Goal: Information Seeking & Learning: Understand process/instructions

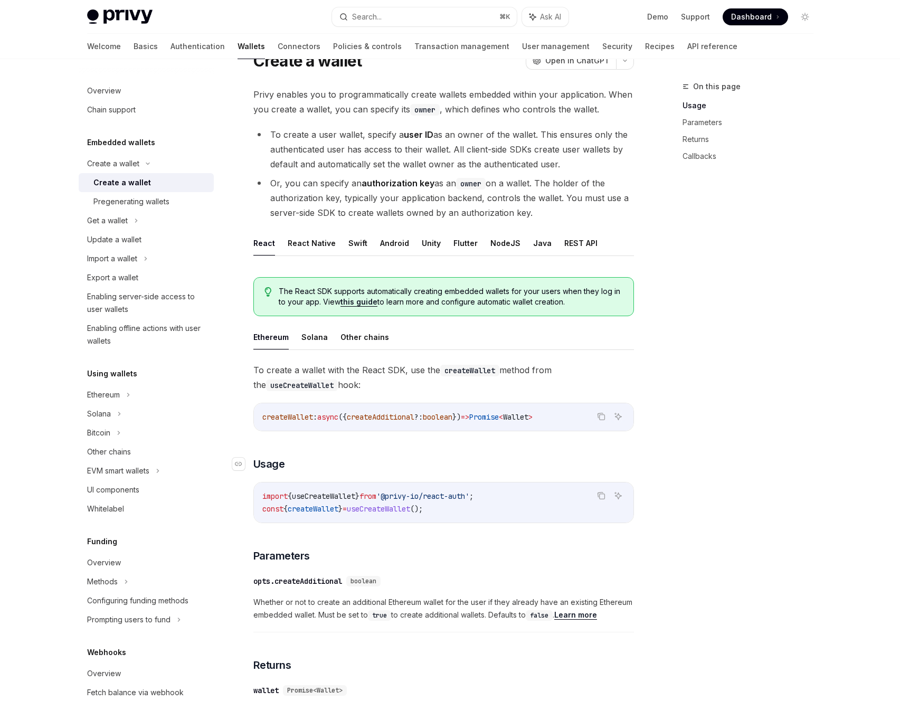
scroll to position [65, 0]
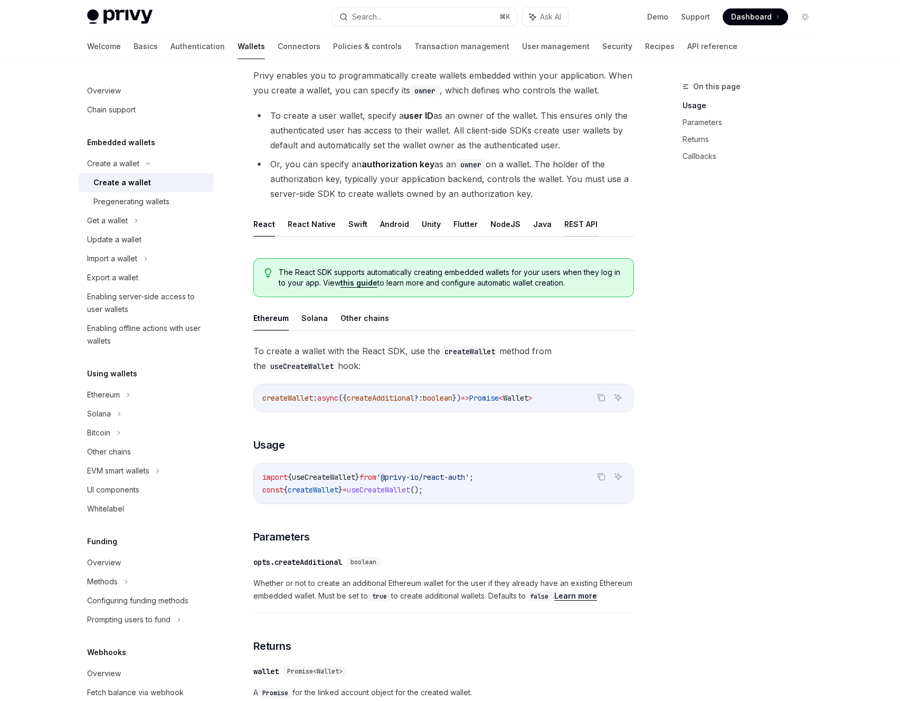
click at [578, 224] on button "REST API" at bounding box center [581, 224] width 33 height 25
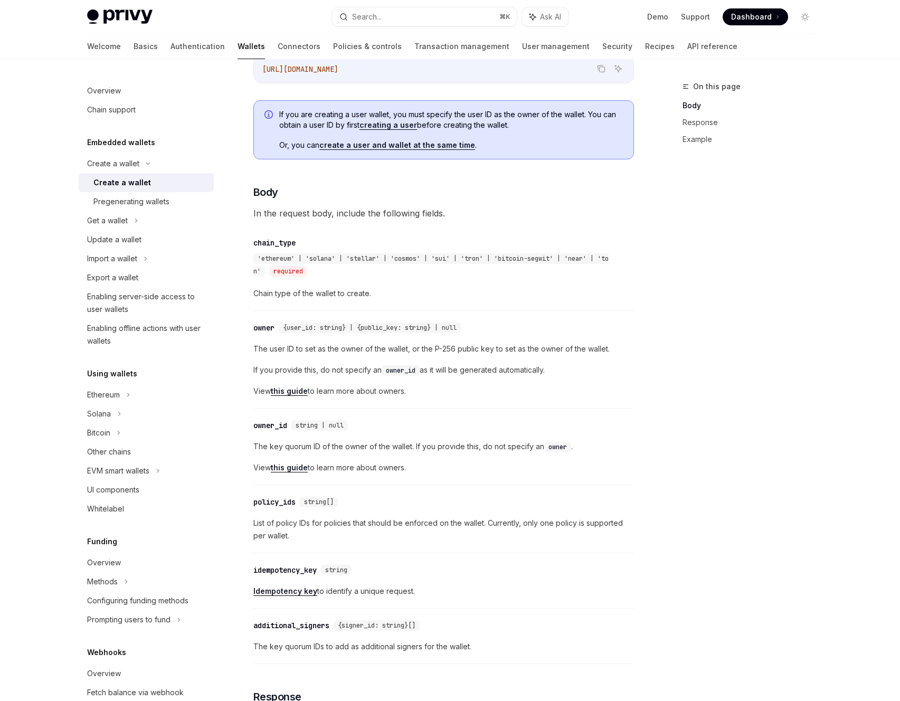
scroll to position [274, 0]
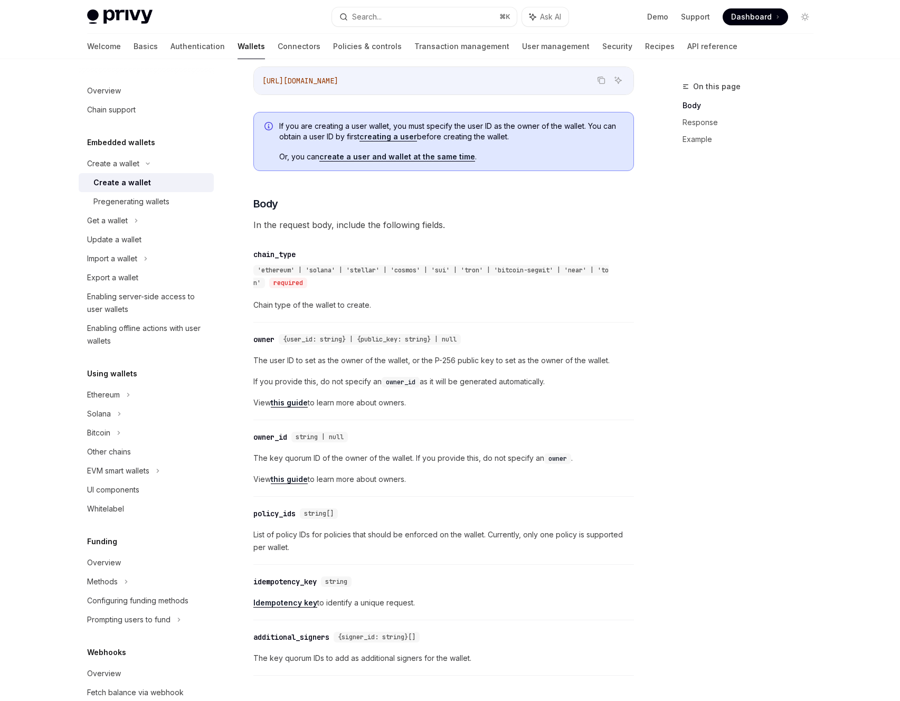
click at [498, 357] on span "The user ID to set as the owner of the wallet, or the P-256 public key to set a…" at bounding box center [443, 360] width 381 height 13
type textarea "*"
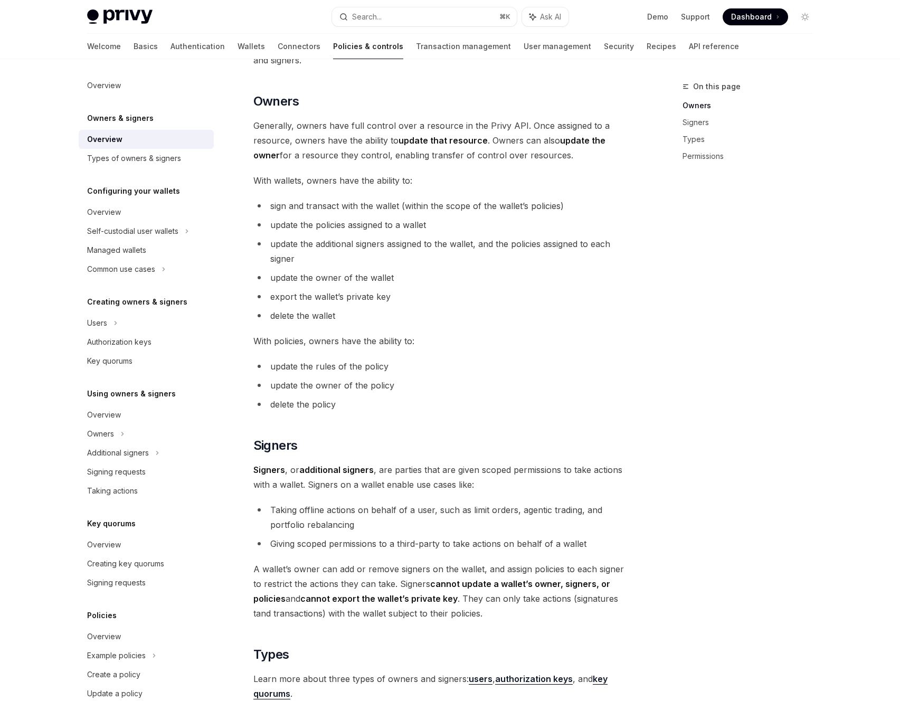
scroll to position [221, 0]
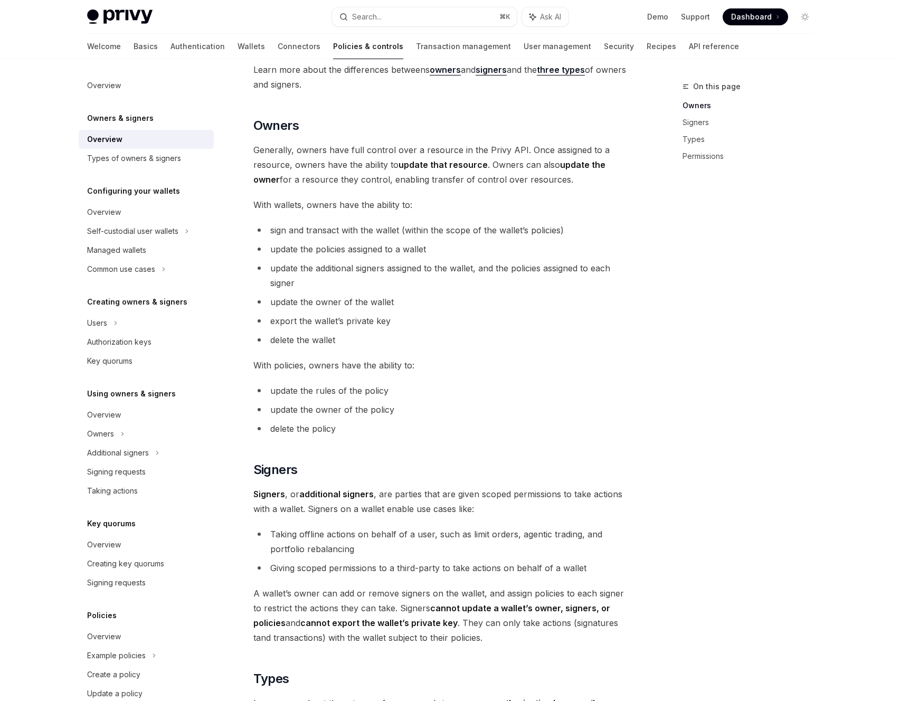
click at [593, 404] on li "update the owner of the policy" at bounding box center [443, 409] width 381 height 15
click at [592, 405] on li "update the owner of the policy" at bounding box center [443, 409] width 381 height 15
click at [475, 377] on div "Privy resources, such as wallets and policies, are controlled or managed by a u…" at bounding box center [443, 435] width 381 height 1046
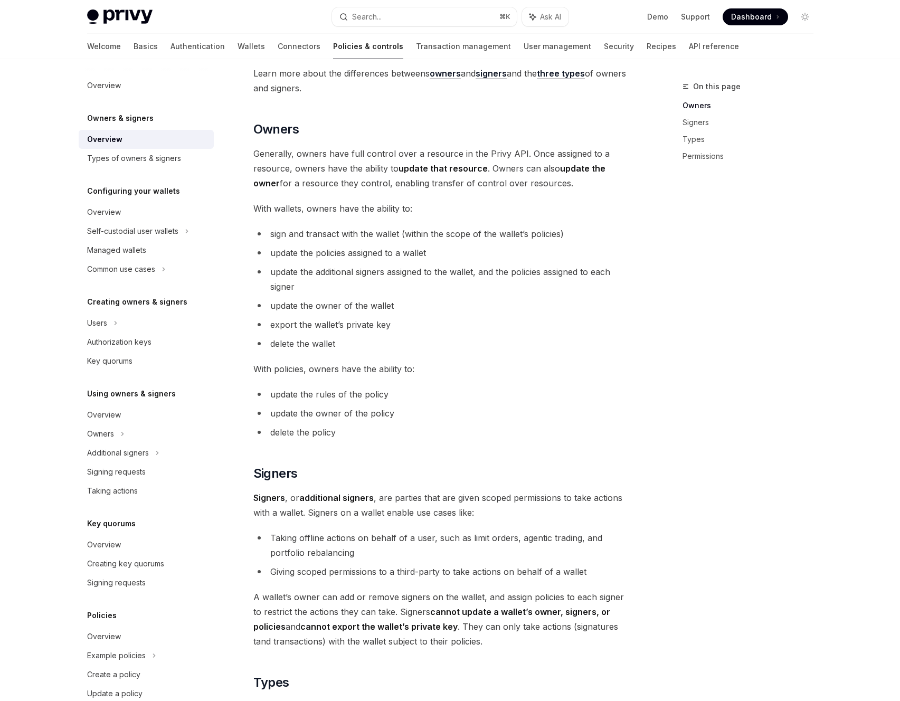
scroll to position [0, 0]
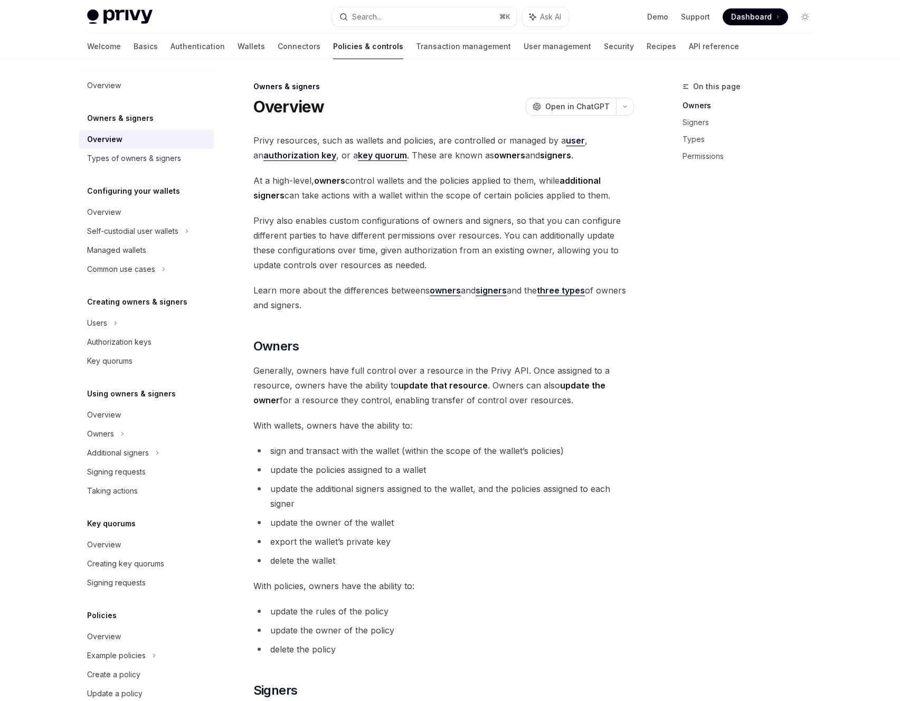
click at [443, 290] on strong "owners" at bounding box center [445, 290] width 31 height 11
click at [528, 359] on div "Privy resources, such as wallets and policies, are controlled or managed by a u…" at bounding box center [443, 656] width 381 height 1046
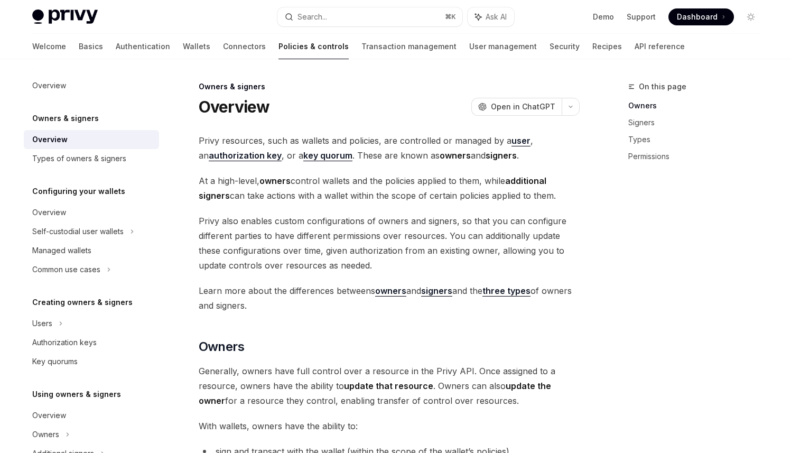
type textarea "*"
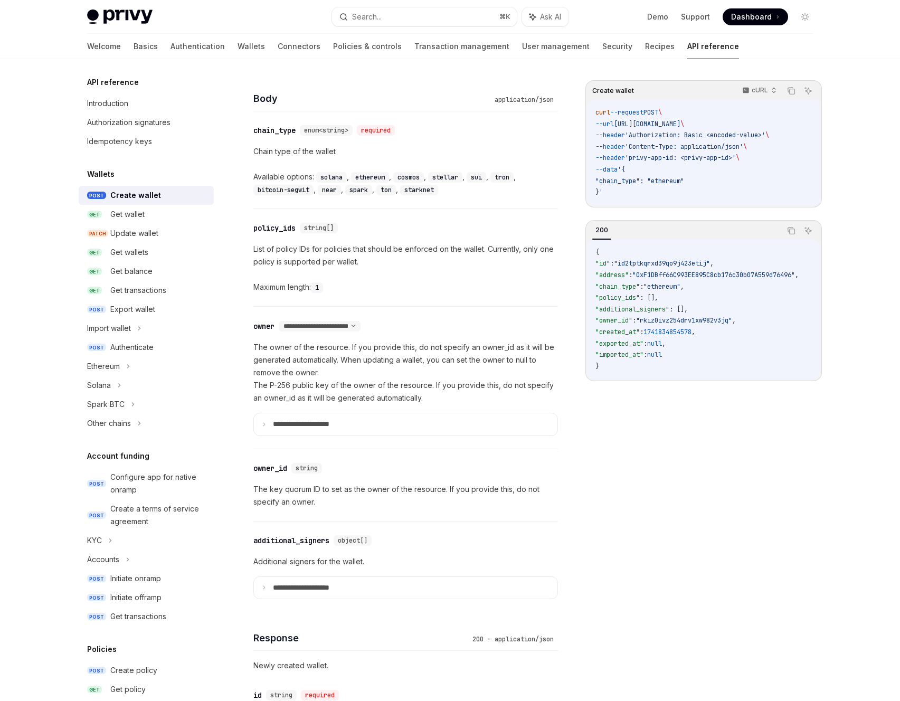
scroll to position [400, 0]
click at [435, 492] on p "The key quorum ID to set as the owner of the resource. If you provide this, do …" at bounding box center [405, 496] width 305 height 25
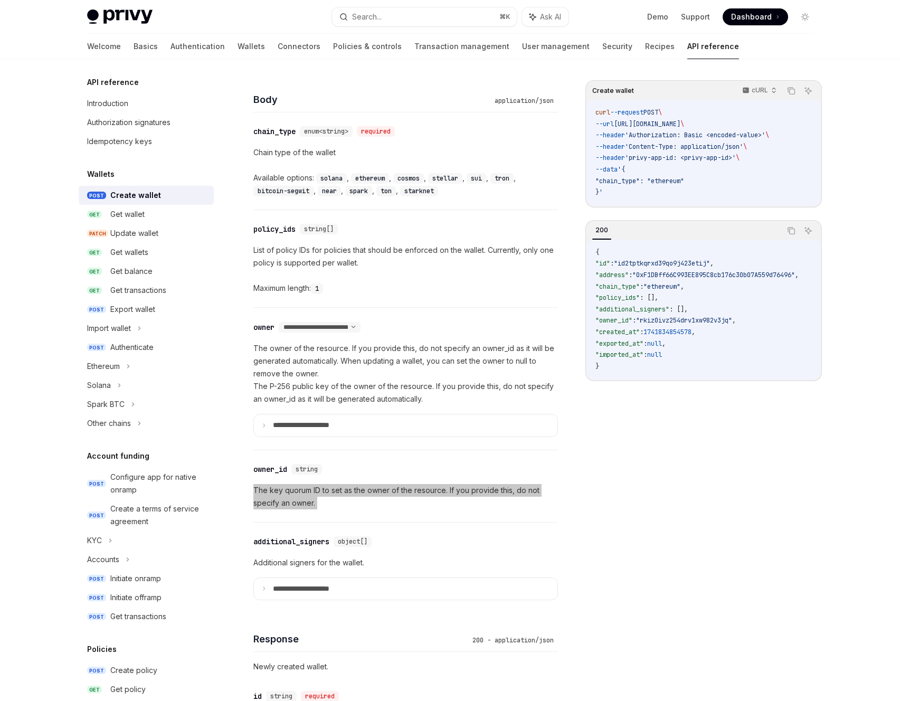
click at [435, 492] on p "The key quorum ID to set as the owner of the resource. If you provide this, do …" at bounding box center [405, 496] width 305 height 25
click at [429, 500] on p "The key quorum ID to set as the owner of the resource. If you provide this, do …" at bounding box center [405, 496] width 305 height 25
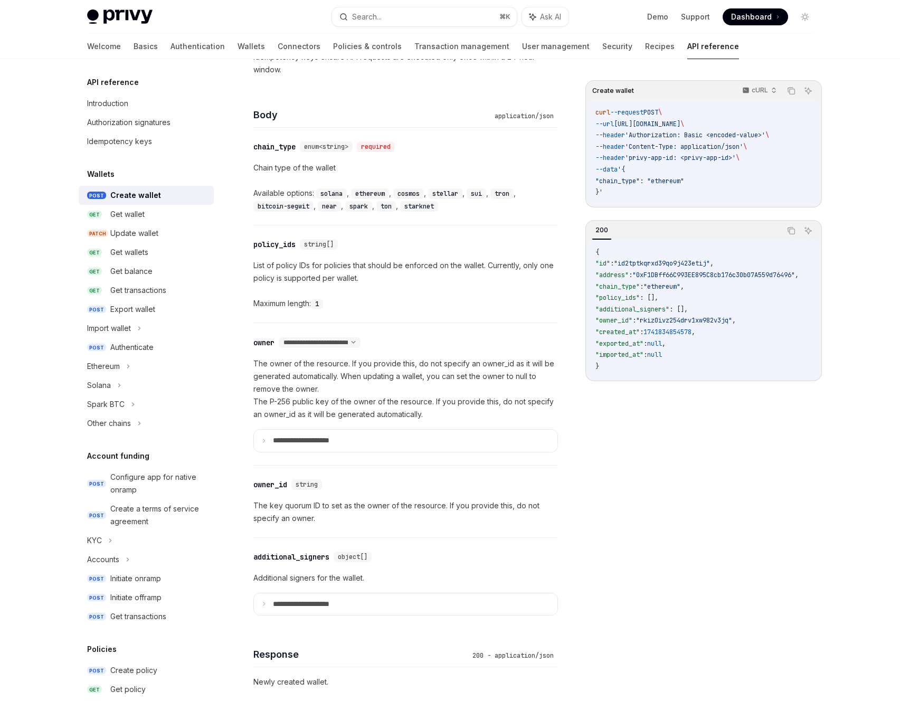
scroll to position [373, 0]
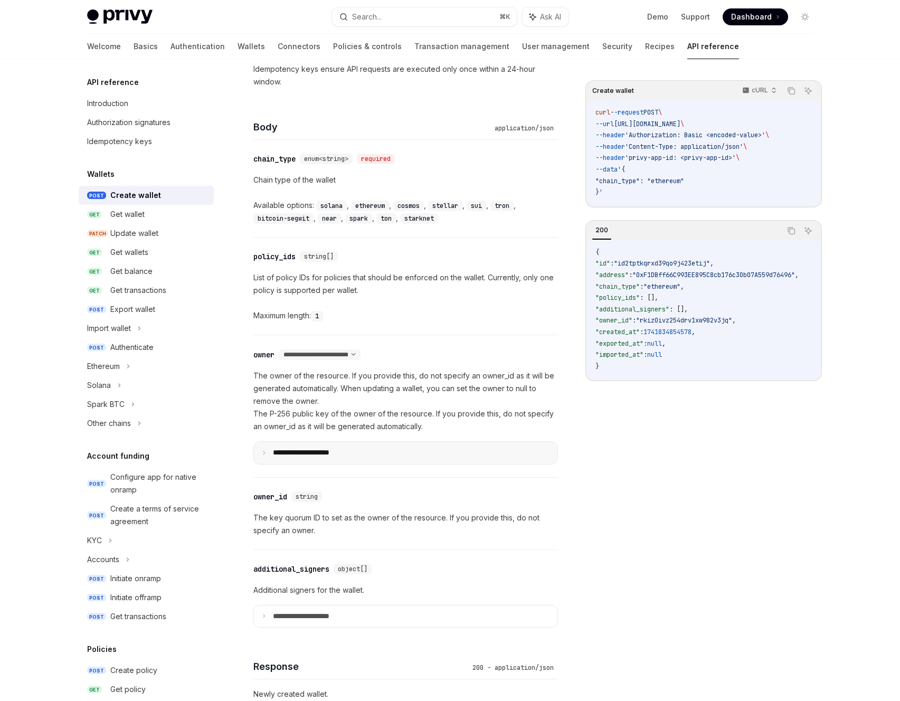
click at [430, 453] on summary "**********" at bounding box center [406, 453] width 304 height 22
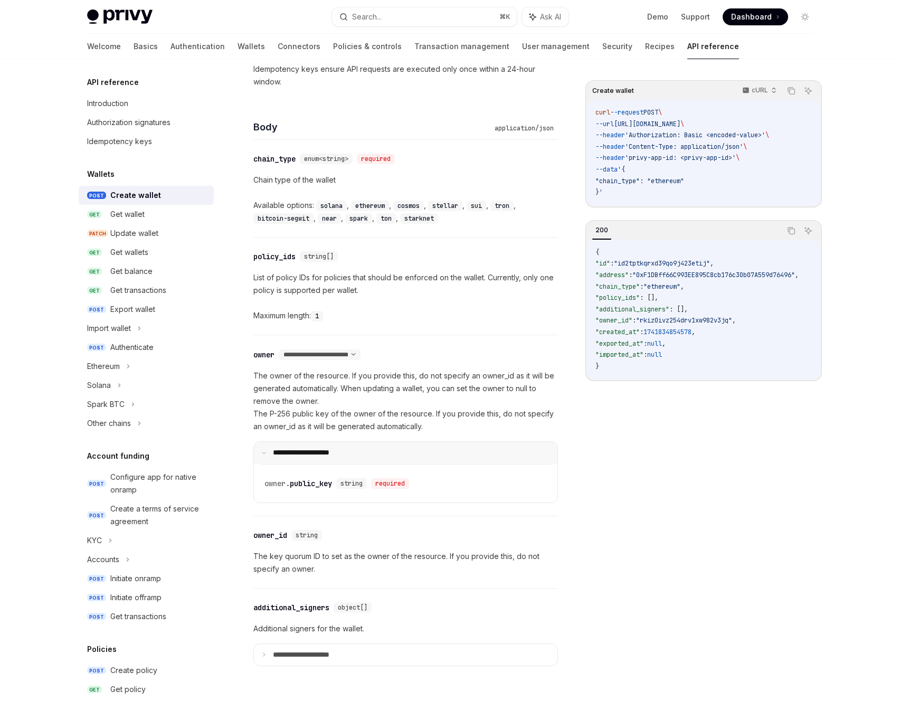
click at [430, 453] on summary "**********" at bounding box center [406, 453] width 304 height 22
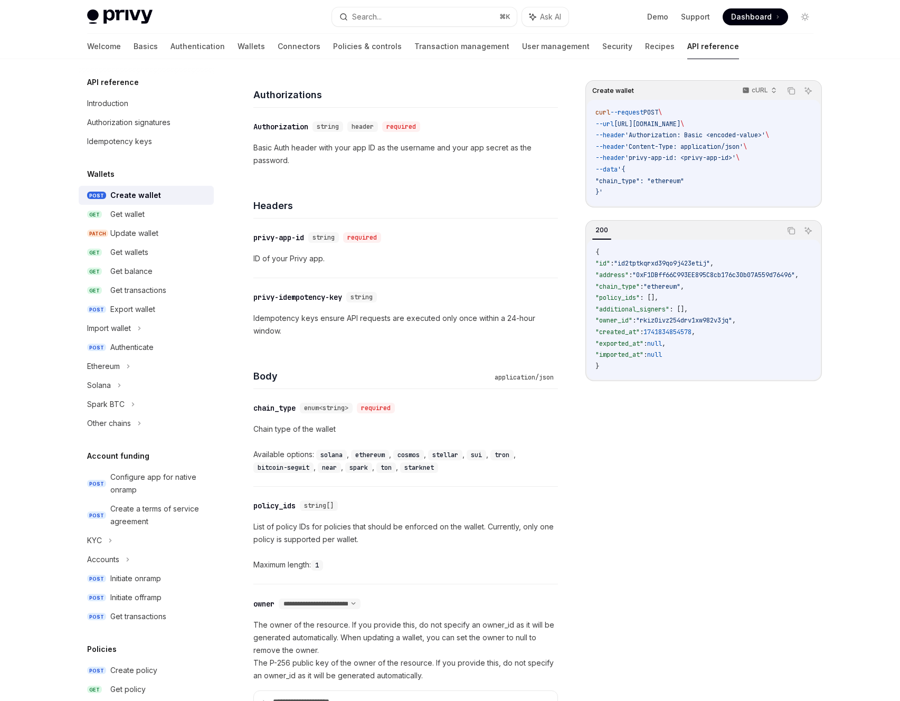
scroll to position [123, 0]
click at [129, 257] on div "Get wallets" at bounding box center [129, 252] width 38 height 13
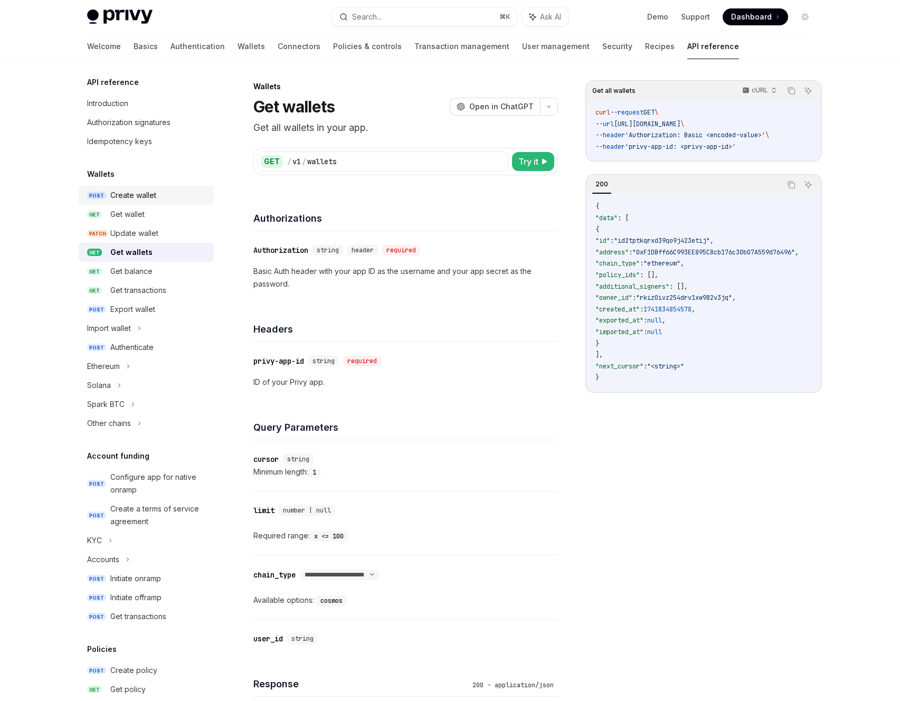
click at [142, 200] on div "Create wallet" at bounding box center [133, 195] width 46 height 13
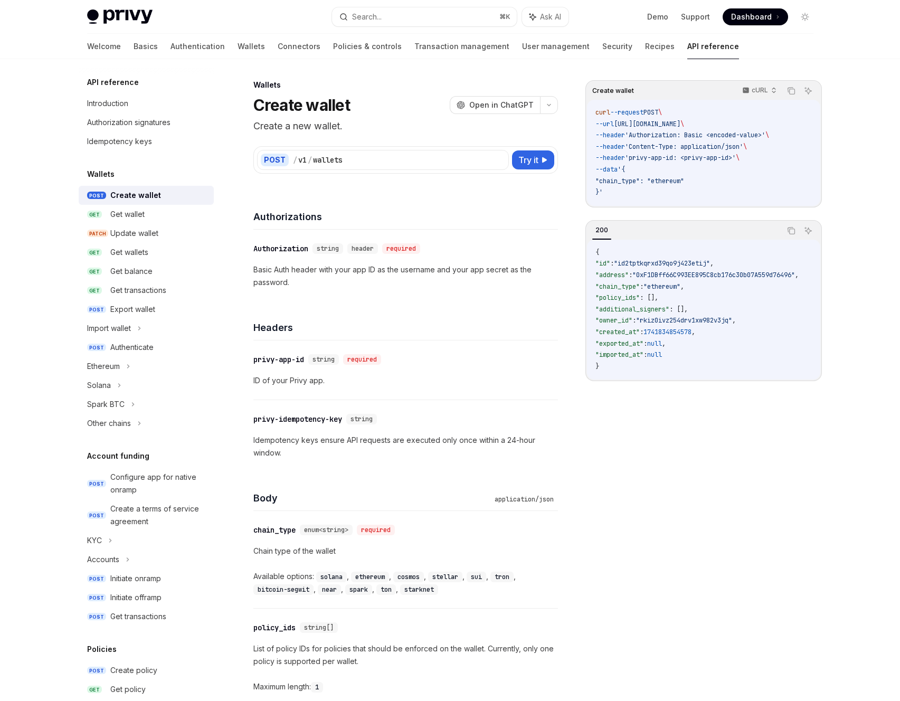
scroll to position [2, 0]
type textarea "*"
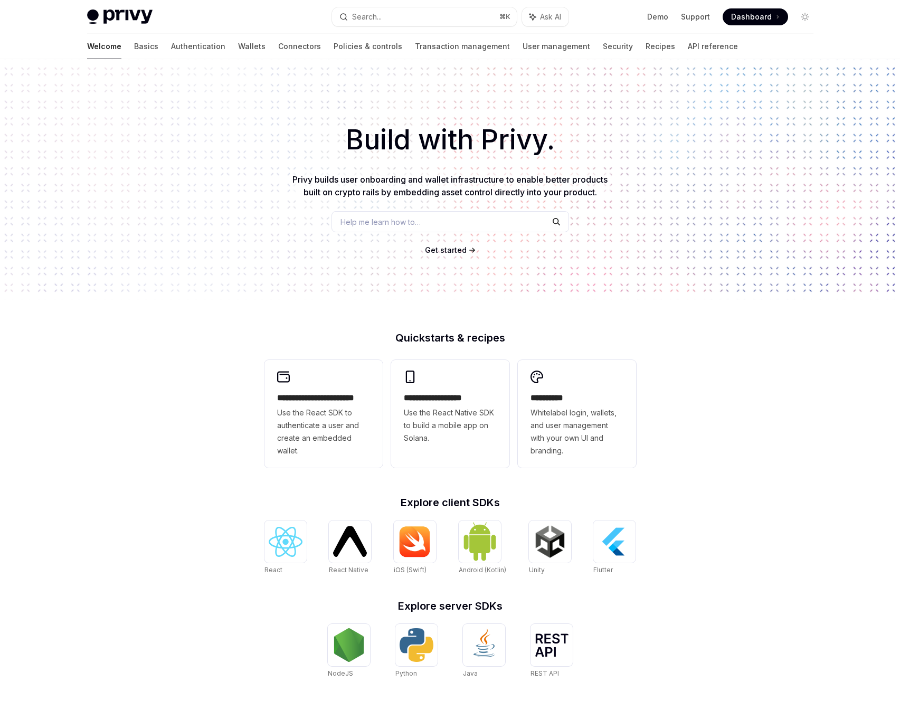
type textarea "*"
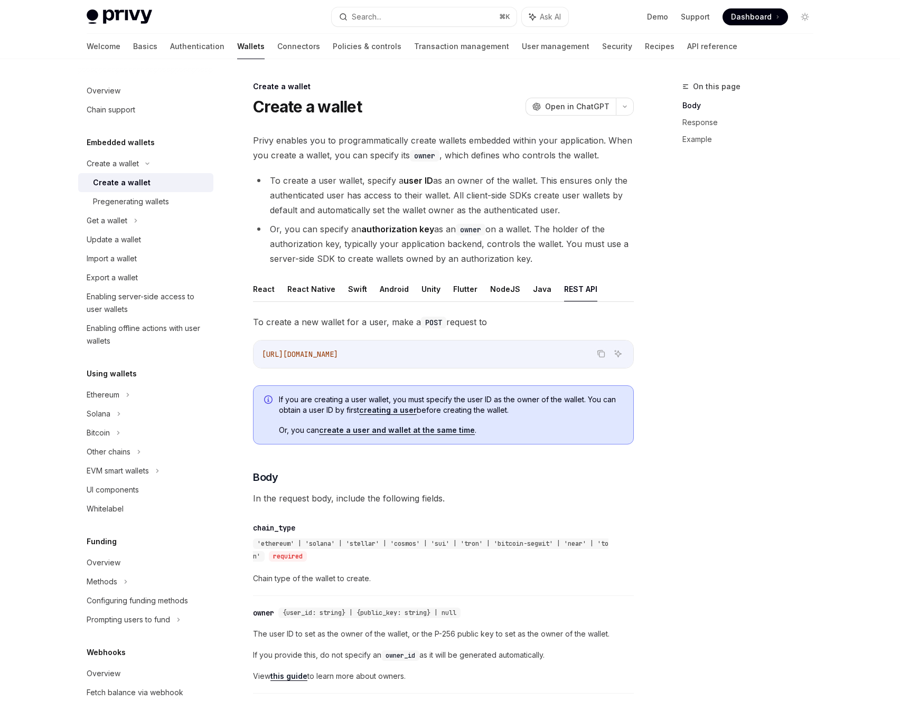
scroll to position [458, 0]
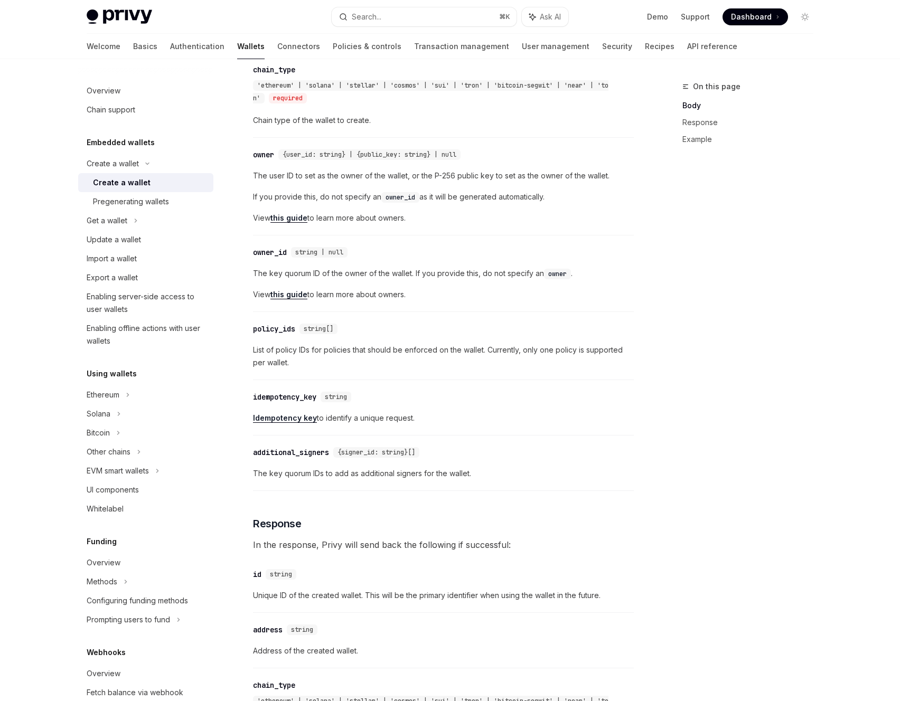
type textarea "*"
